Goal: Information Seeking & Learning: Find specific fact

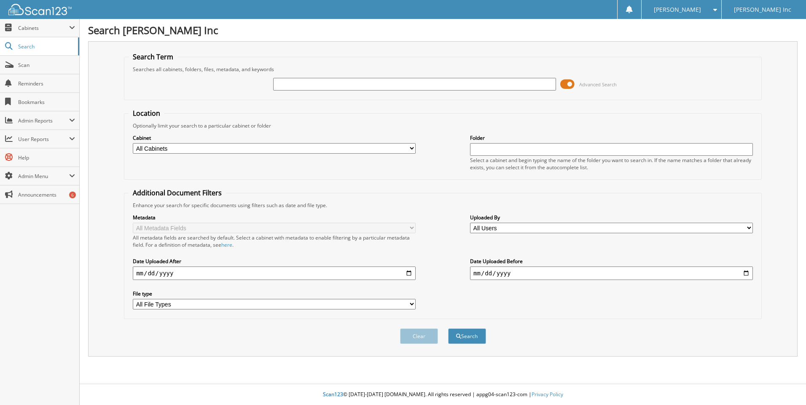
click at [301, 88] on input "text" at bounding box center [414, 84] width 283 height 13
type input "92952"
click at [477, 337] on button "Search" at bounding box center [467, 337] width 38 height 16
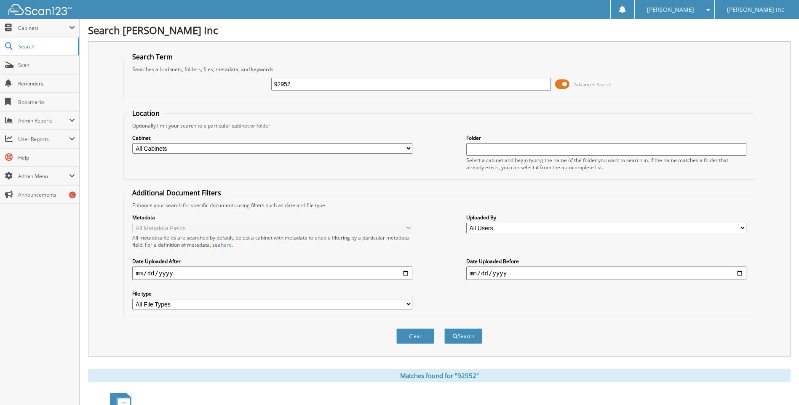
click at [410, 149] on select "All Cabinets ACCOUNTS PAYABLE CAR DEALS FISHERS CAR DEALS WESTFIELD CAR DEALS W…" at bounding box center [272, 148] width 280 height 11
select select "23389"
click at [132, 143] on select "All Cabinets ACCOUNTS PAYABLE CAR DEALS FISHERS CAR DEALS WESTFIELD CAR DEALS W…" at bounding box center [272, 148] width 280 height 11
click at [468, 334] on button "Search" at bounding box center [464, 337] width 38 height 16
click at [406, 306] on select "All File Types PDF" at bounding box center [272, 304] width 280 height 11
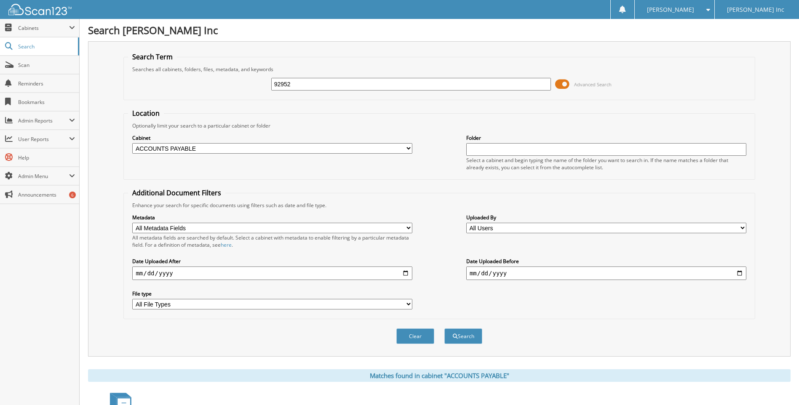
click at [132, 300] on select "All File Types PDF" at bounding box center [272, 304] width 280 height 11
click at [408, 275] on input "date" at bounding box center [272, 273] width 280 height 13
click at [418, 338] on button "Clear" at bounding box center [416, 337] width 38 height 16
select select
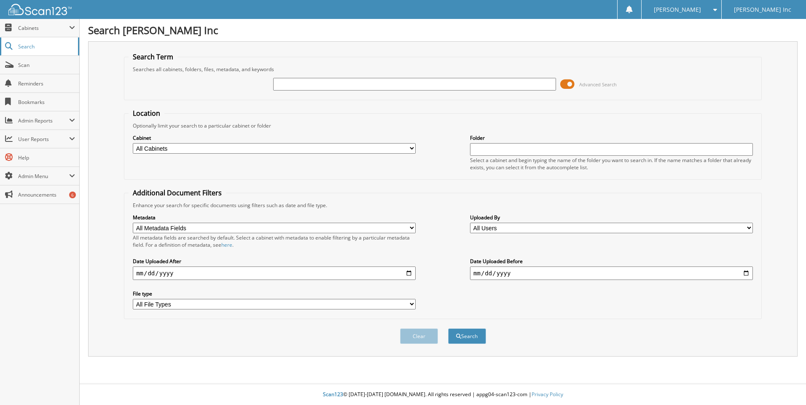
click at [37, 53] on link "Search" at bounding box center [39, 47] width 79 height 18
click at [28, 47] on span "Search" at bounding box center [46, 46] width 56 height 7
click at [592, 88] on span "Advanced Search" at bounding box center [588, 84] width 56 height 13
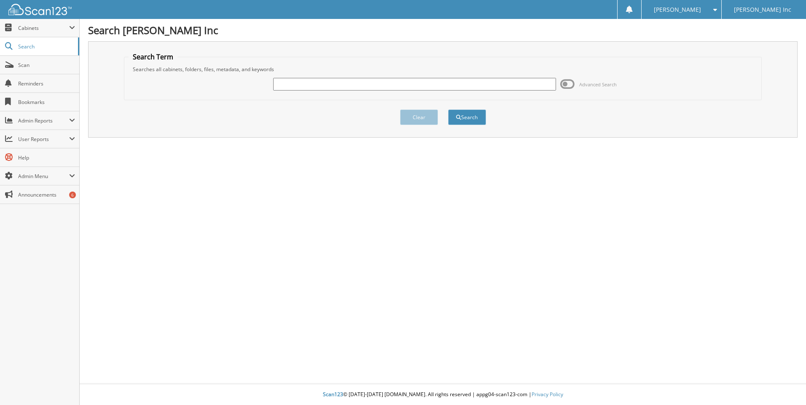
click at [277, 84] on input "text" at bounding box center [414, 84] width 283 height 13
type input "92952"
click at [466, 115] on button "Search" at bounding box center [467, 118] width 38 height 16
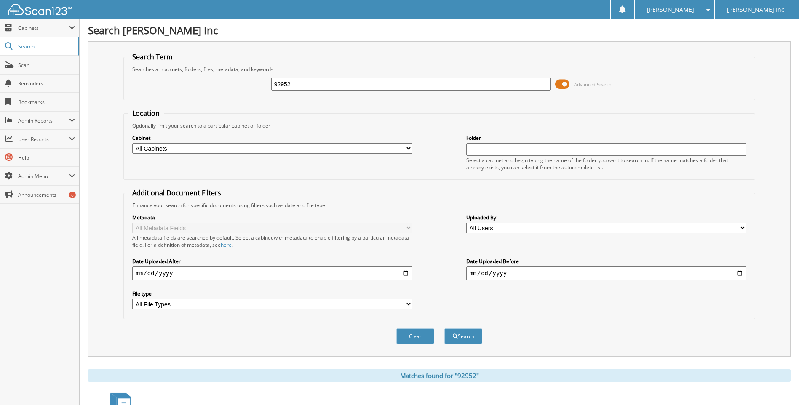
drag, startPoint x: 388, startPoint y: 151, endPoint x: 380, endPoint y: 153, distance: 8.3
click at [388, 151] on select "All Cabinets ACCOUNTS PAYABLE CAR DEALS FISHERS CAR DEALS WESTFIELD CAR DEALS W…" at bounding box center [272, 148] width 280 height 11
select select "23389"
click at [132, 143] on select "All Cabinets ACCOUNTS PAYABLE CAR DEALS FISHERS CAR DEALS WESTFIELD CAR DEALS W…" at bounding box center [272, 148] width 280 height 11
click at [222, 231] on select "All Metadata Fields Check Date Vendor Transaction Amt" at bounding box center [272, 228] width 280 height 11
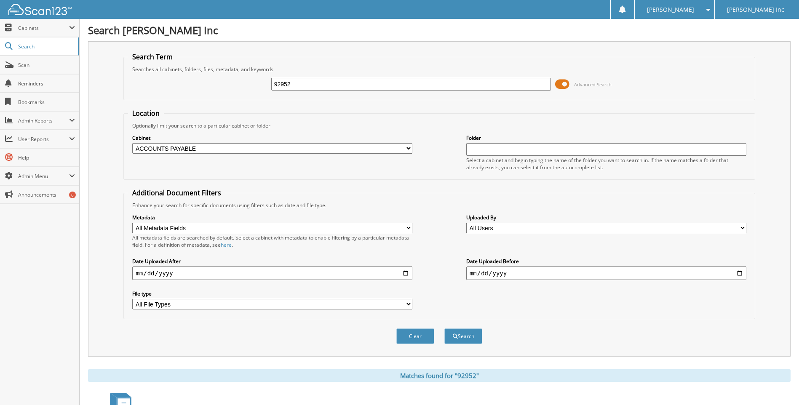
select select "Transaction Amt"
click at [132, 223] on select "All Metadata Fields Check Date Vendor Transaction Amt" at bounding box center [272, 228] width 280 height 11
click at [464, 337] on button "Search" at bounding box center [464, 337] width 38 height 16
select select "Transaction Amt"
click at [25, 27] on span "Cabinets" at bounding box center [43, 27] width 51 height 7
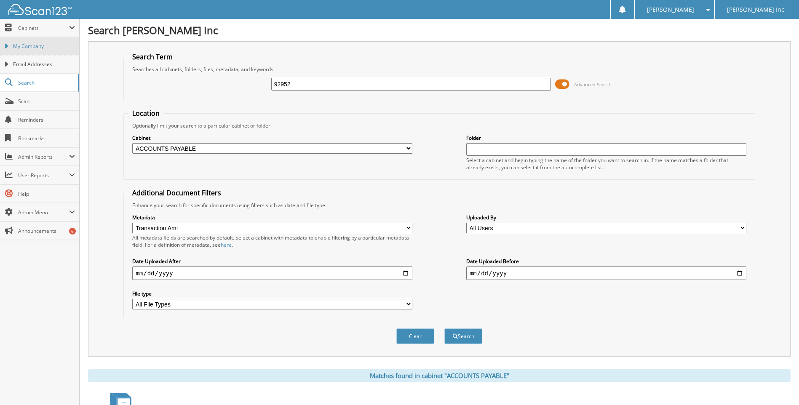
click at [28, 47] on span "My Company" at bounding box center [44, 47] width 62 height 8
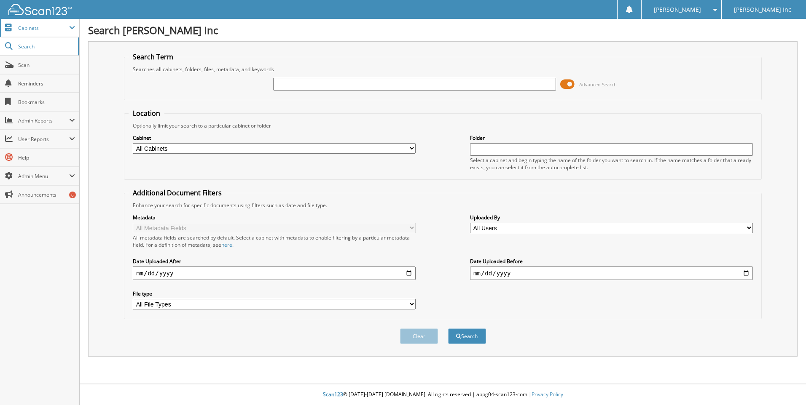
click at [28, 30] on span "Cabinets" at bounding box center [43, 27] width 51 height 7
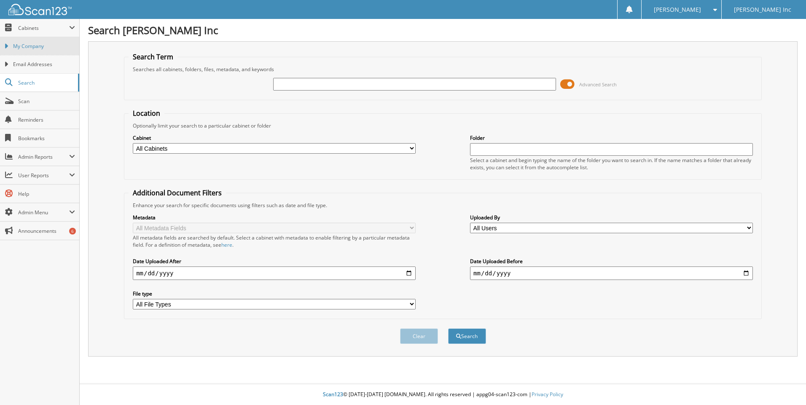
click at [27, 49] on span "My Company" at bounding box center [44, 47] width 62 height 8
